Goal: Go to known website: Go to known website

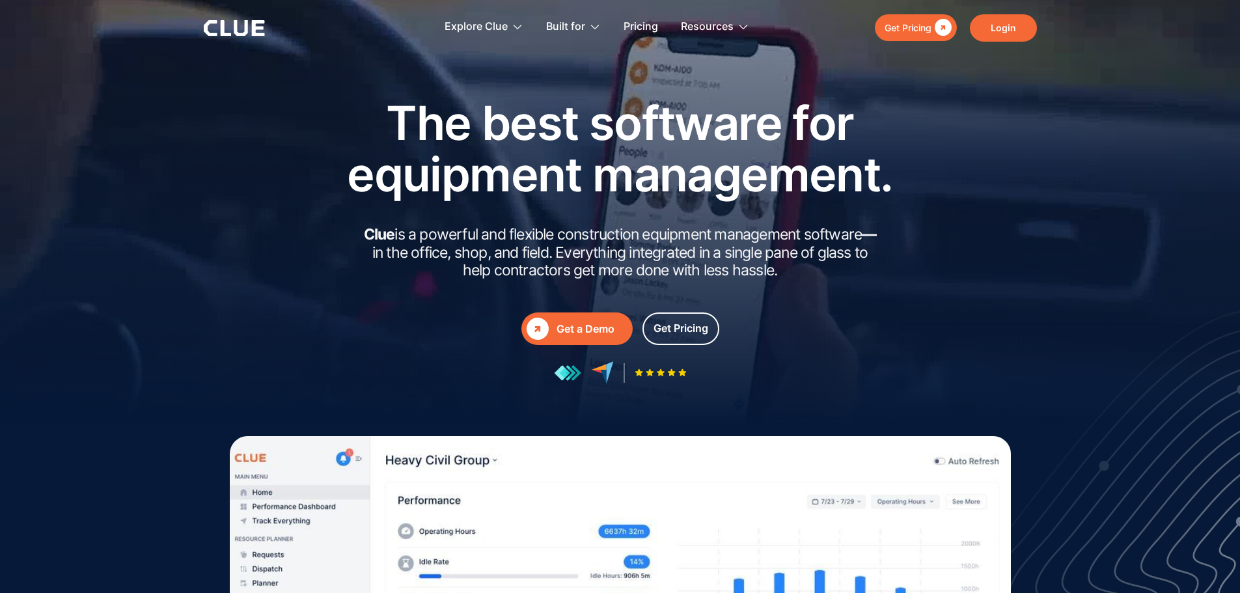
click at [609, 24] on link "Login" at bounding box center [1003, 27] width 67 height 27
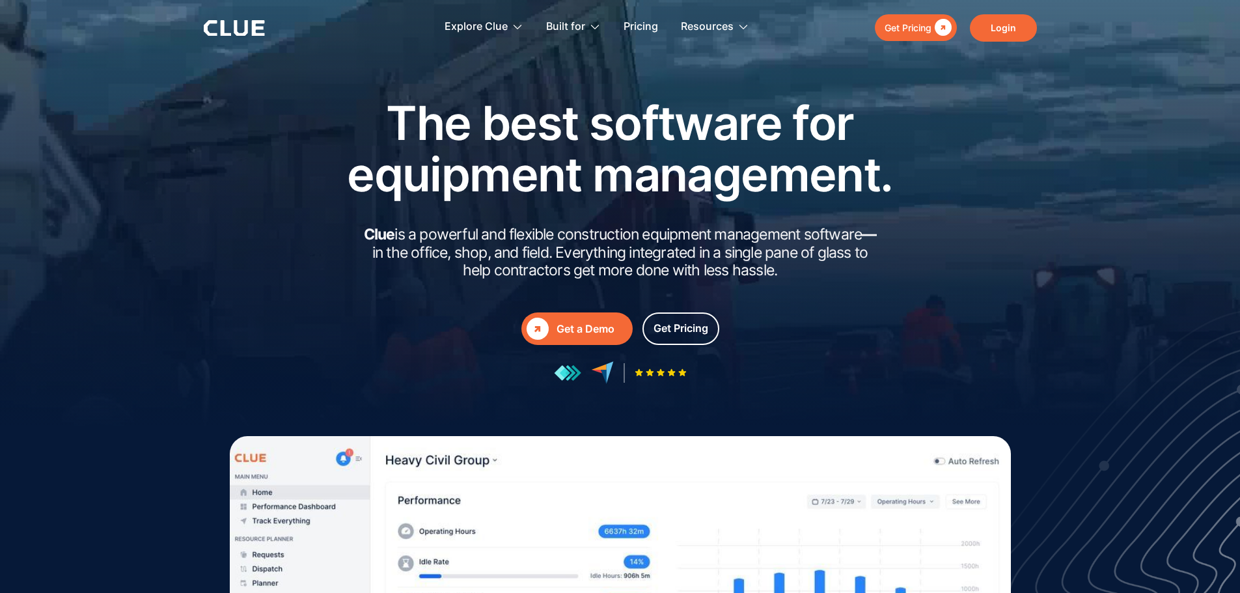
click at [993, 27] on link "Login" at bounding box center [1003, 27] width 67 height 27
